Goal: Transaction & Acquisition: Book appointment/travel/reservation

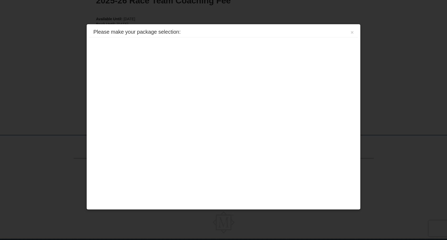
scroll to position [86, 0]
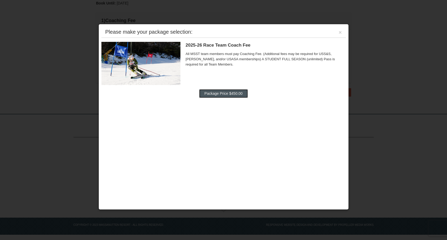
click at [217, 94] on button "Package Price $450.00" at bounding box center [223, 93] width 49 height 8
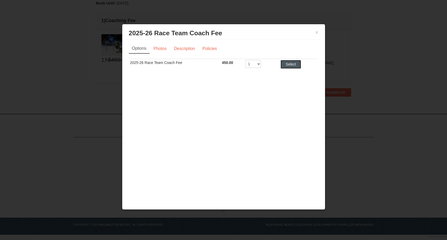
click at [293, 65] on button "Select" at bounding box center [290, 64] width 21 height 8
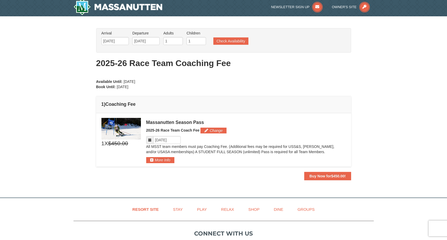
scroll to position [0, 0]
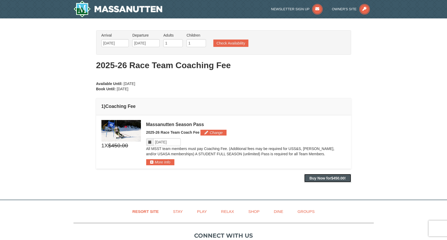
click at [327, 178] on strong "Buy Now for $450.00 !" at bounding box center [327, 178] width 36 height 4
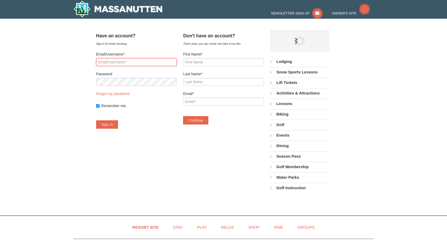
select select "9"
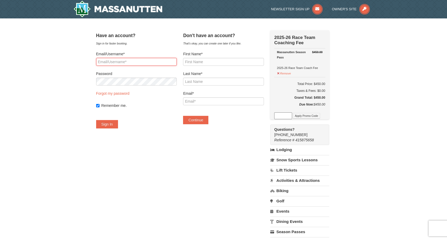
type input "[EMAIL_ADDRESS][DOMAIN_NAME]"
click at [174, 166] on div "Have an account? Sign in for faster booking. Email/Username* lacroixs@gmail.com…" at bounding box center [223, 151] width 255 height 242
click at [116, 126] on button "Sign In" at bounding box center [107, 124] width 22 height 8
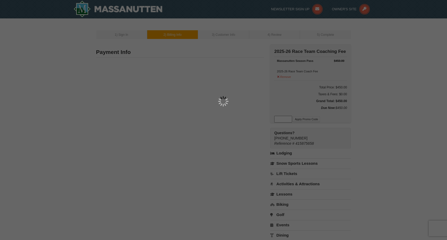
type input "[STREET_ADDRESS][PERSON_NAME]"
type input "[GEOGRAPHIC_DATA]"
type input "22046"
type input "571"
type input "251"
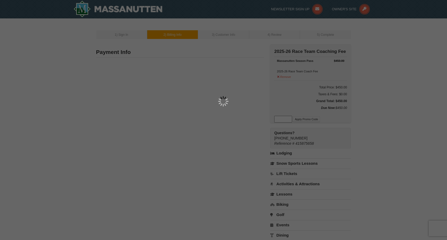
type input "0821"
type input "[EMAIL_ADDRESS][DOMAIN_NAME]"
select select "VA"
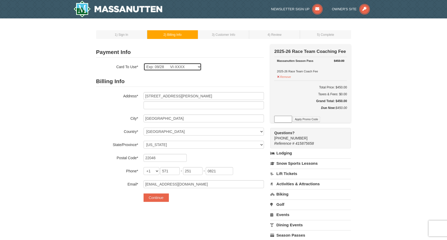
click at [198, 67] on select "Exp: 12/25 VI-XXXX Exp: 05/26 VI-XXXX Exp: 09/28 VI-XXXX Exp: 11/26 VI-XXXX New…" at bounding box center [172, 67] width 58 height 8
select select
click at [143, 63] on select "Exp: 12/25 VI-XXXX Exp: 05/26 VI-XXXX Exp: 09/28 VI-XXXX Exp: 11/26 VI-XXXX New…" at bounding box center [172, 67] width 58 height 8
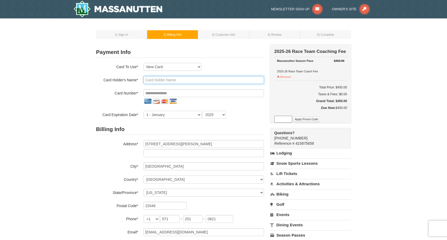
click at [165, 81] on input "text" at bounding box center [203, 80] width 120 height 8
type input "Sylvain Lacroix"
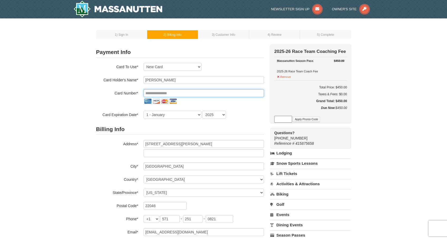
click at [156, 93] on input "tel" at bounding box center [203, 93] width 120 height 8
type input "**********"
click at [172, 116] on select "1 - January 2 - February 3 - March 4 - April 5 - May 6 - June 7 - July 8 - Augu…" at bounding box center [172, 115] width 58 height 8
select select "3"
click at [143, 111] on select "1 - January 2 - February 3 - March 4 - April 5 - May 6 - June 7 - July 8 - Augu…" at bounding box center [172, 115] width 58 height 8
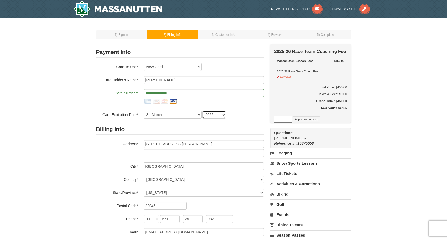
click at [220, 114] on select "2025 2026 2027 2028 2029 2030 2031 2032 2033 2034" at bounding box center [214, 115] width 24 height 8
select select "2030"
click at [202, 111] on select "2025 2026 2027 2028 2029 2030 2031 2032 2033 2034" at bounding box center [214, 115] width 24 height 8
click at [73, 161] on div "1 ) Sign In 2 ) Billing Info 3 ) Customer Info ) Review ×" at bounding box center [223, 153] width 447 height 270
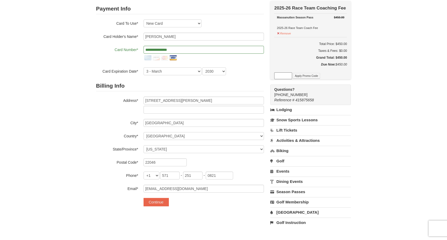
scroll to position [44, 0]
click at [154, 201] on button "Continue" at bounding box center [155, 201] width 25 height 8
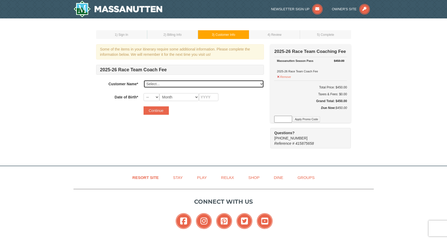
click at [262, 84] on select "Select... Sylvain Lacroix Alexandre Lacrxo Alexandre Lacroix Mark Malone Add Ne…" at bounding box center [203, 84] width 120 height 8
select select "7223626"
click at [143, 80] on select "Select... Sylvain Lacroix Alexandre Lacrxo Alexandre Lacroix Mark Malone Add Ne…" at bounding box center [203, 84] width 120 height 8
select select "04"
select select "12"
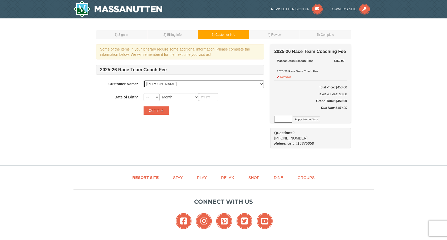
type input "2010"
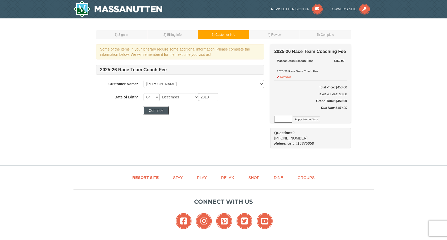
click at [160, 111] on button "Continue" at bounding box center [155, 110] width 25 height 8
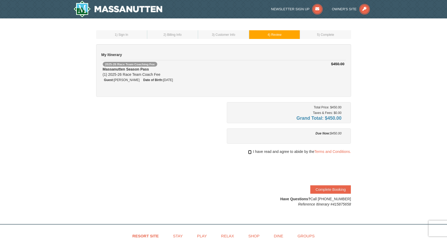
click at [248, 151] on input "checkbox" at bounding box center [249, 152] width 3 height 4
checkbox input "true"
click at [327, 190] on button "Complete Booking" at bounding box center [330, 189] width 41 height 8
